Goal: Information Seeking & Learning: Learn about a topic

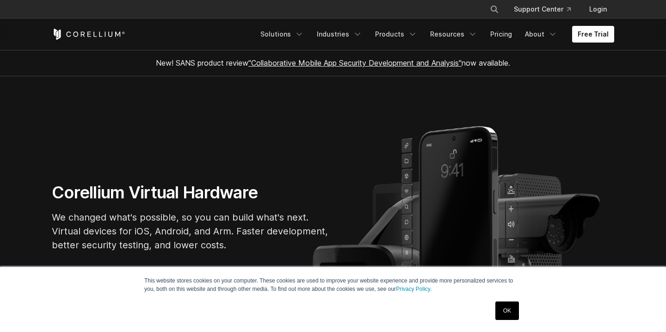
click at [508, 310] on link "OK" at bounding box center [507, 311] width 24 height 19
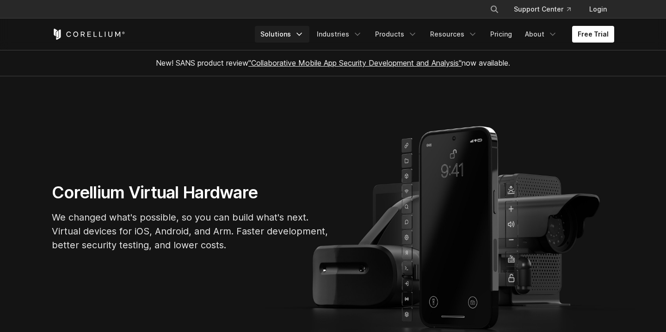
click at [298, 33] on link "Solutions" at bounding box center [282, 34] width 55 height 17
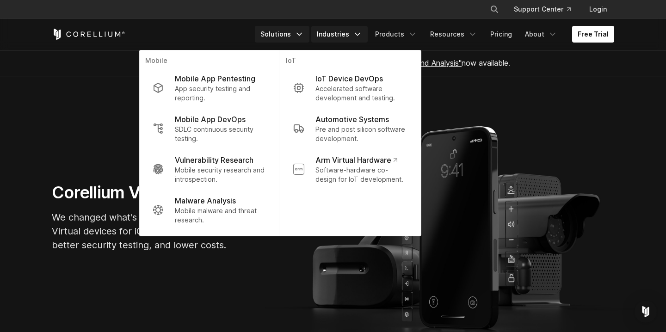
click at [354, 34] on link "Industries" at bounding box center [339, 34] width 56 height 17
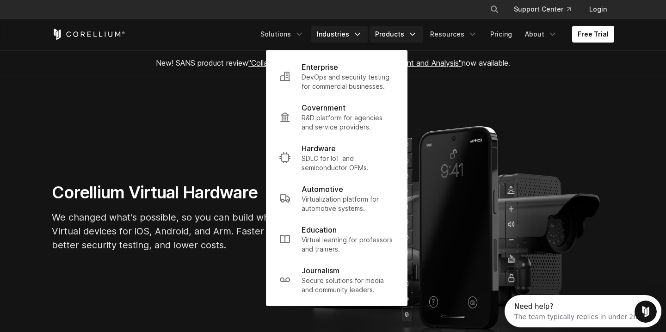
click at [409, 39] on link "Products" at bounding box center [396, 34] width 53 height 17
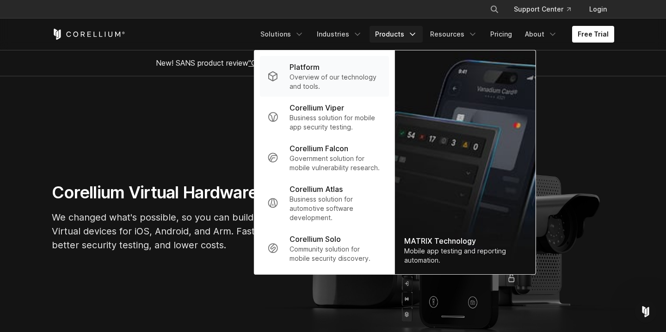
click at [322, 81] on p "Overview of our technology and tools." at bounding box center [336, 82] width 92 height 19
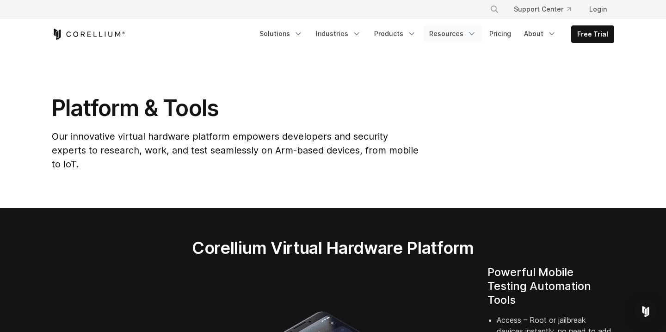
click at [462, 33] on link "Resources" at bounding box center [453, 33] width 58 height 17
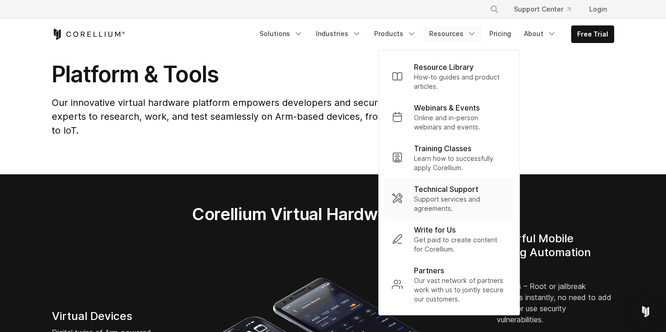
scroll to position [34, 0]
click at [410, 34] on link "Products" at bounding box center [395, 33] width 53 height 17
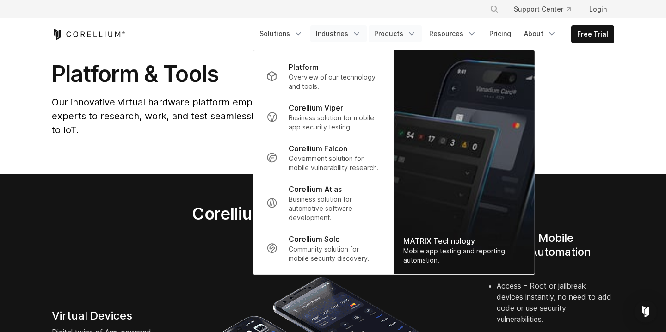
click at [345, 39] on link "Industries" at bounding box center [338, 33] width 56 height 17
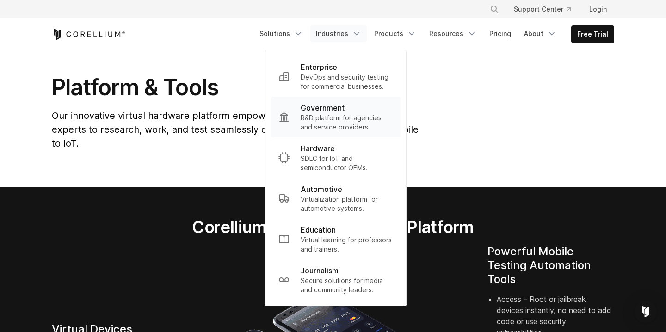
scroll to position [0, 0]
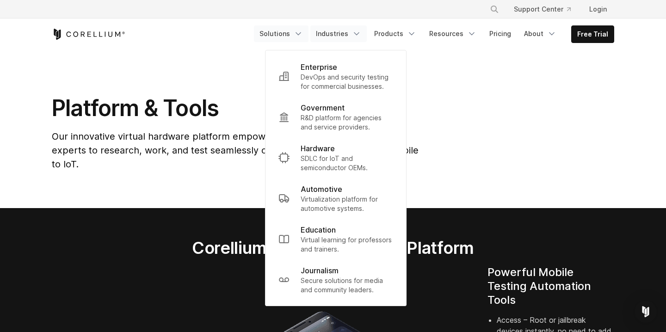
click at [298, 37] on link "Solutions" at bounding box center [281, 33] width 55 height 17
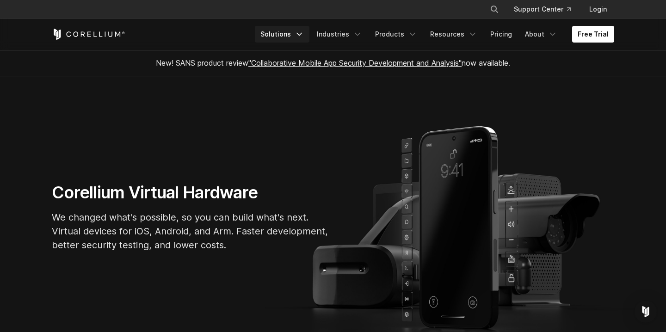
click at [302, 35] on icon "Navigation Menu" at bounding box center [299, 34] width 9 height 9
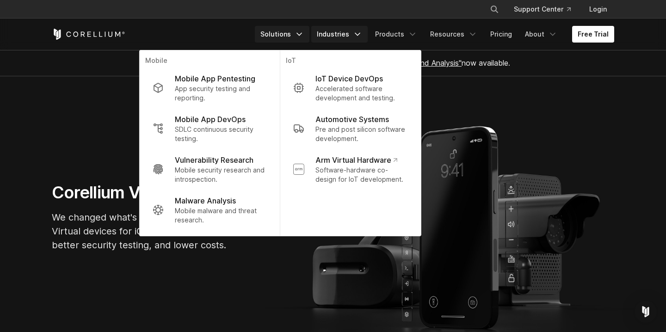
click at [342, 36] on link "Industries" at bounding box center [339, 34] width 56 height 17
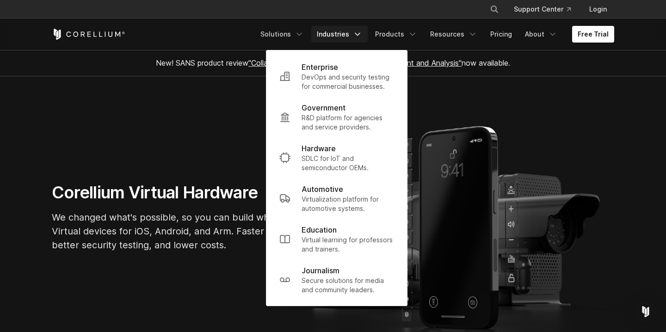
click at [164, 43] on div "Free Trial Solutions IoT" at bounding box center [333, 34] width 563 height 31
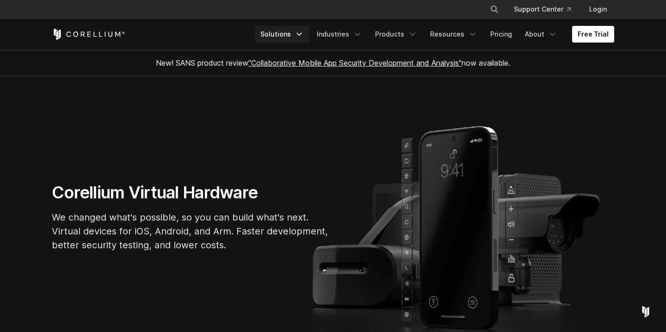
click at [303, 32] on icon "Navigation Menu" at bounding box center [299, 34] width 9 height 9
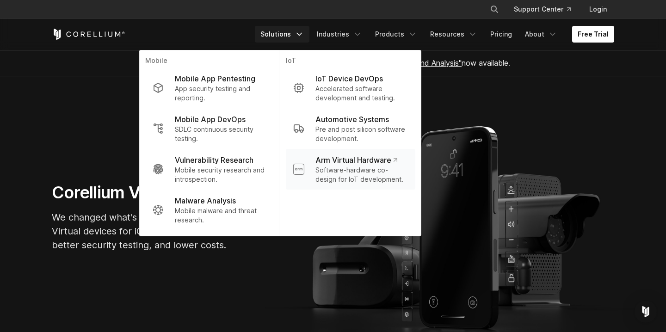
click at [359, 178] on p "Software-hardware co-design for IoT development." at bounding box center [361, 175] width 93 height 19
